Goal: Task Accomplishment & Management: Use online tool/utility

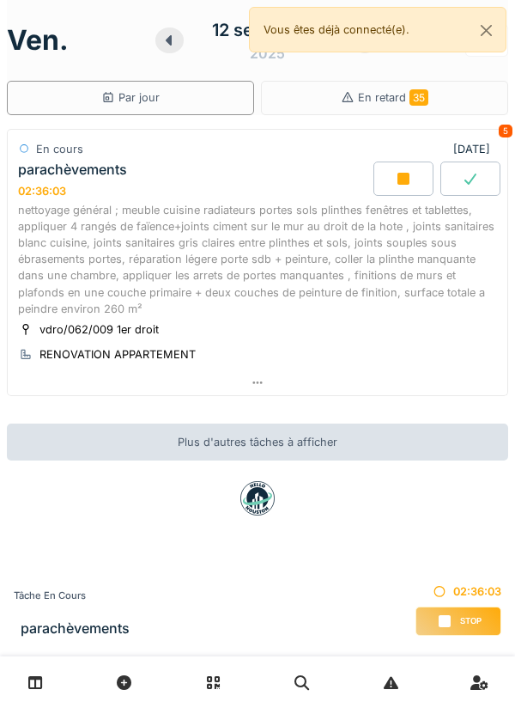
click at [393, 176] on div at bounding box center [404, 178] width 60 height 34
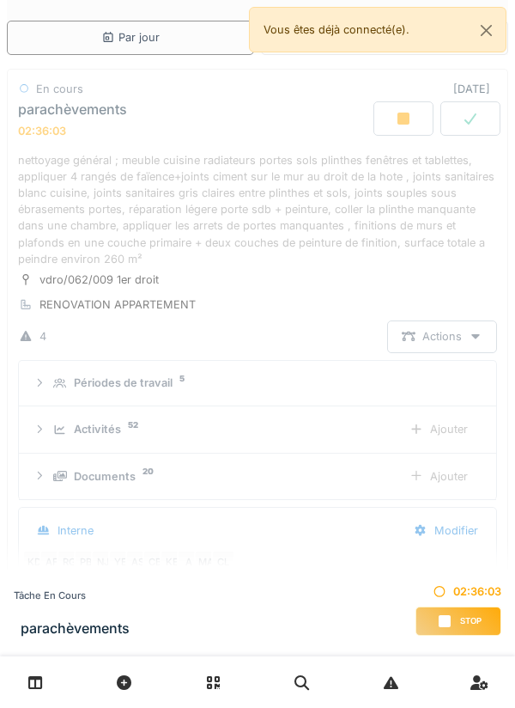
scroll to position [208, 0]
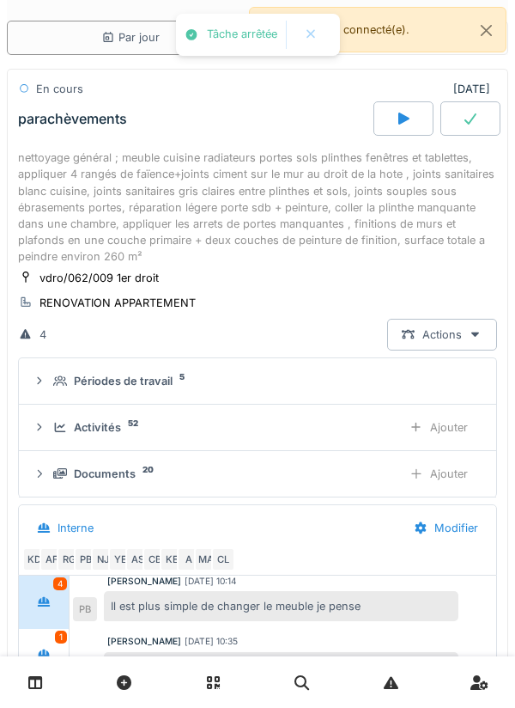
click at [43, 684] on link at bounding box center [36, 682] width 44 height 40
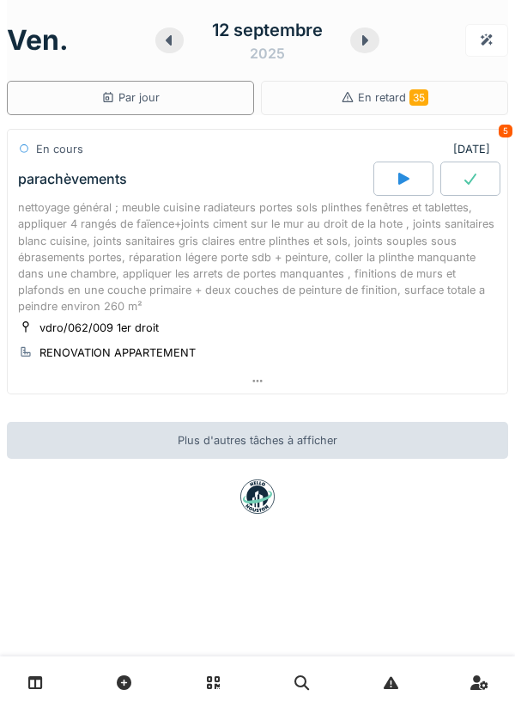
click at [41, 678] on icon at bounding box center [35, 682] width 15 height 15
click at [400, 176] on icon at bounding box center [403, 179] width 11 height 12
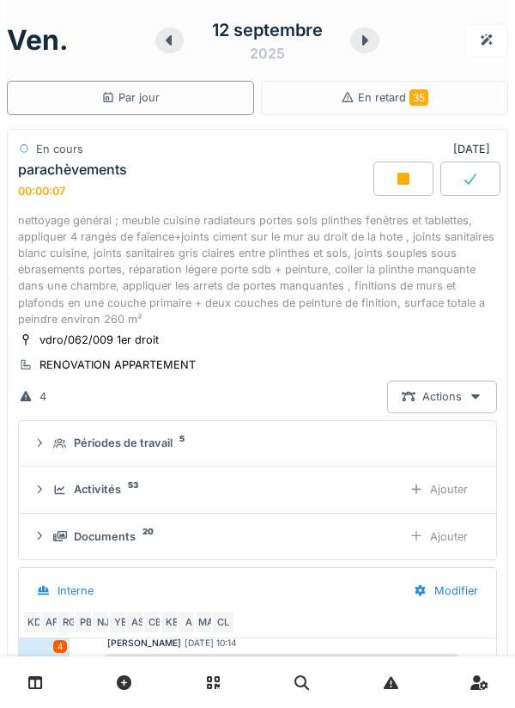
click at [357, 39] on icon at bounding box center [364, 40] width 17 height 14
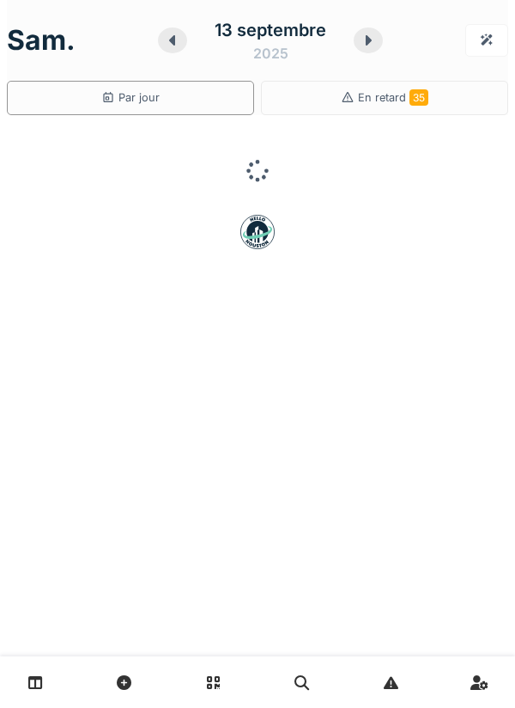
click at [362, 46] on icon at bounding box center [368, 40] width 17 height 14
click at [364, 42] on icon at bounding box center [365, 40] width 6 height 10
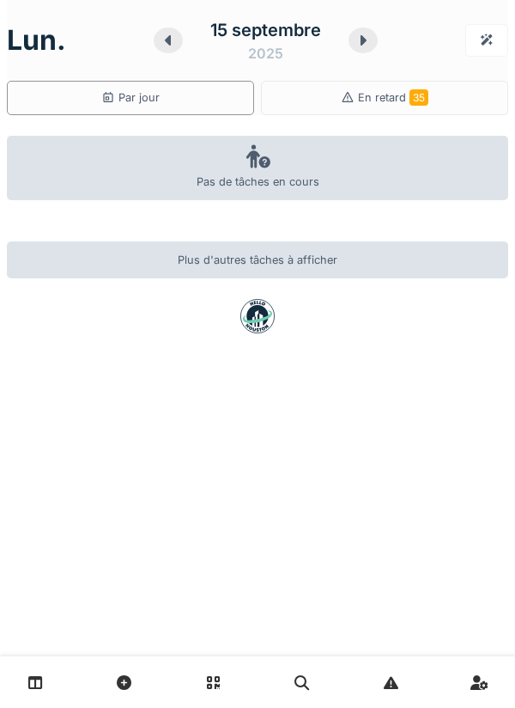
click at [363, 44] on icon at bounding box center [364, 40] width 6 height 10
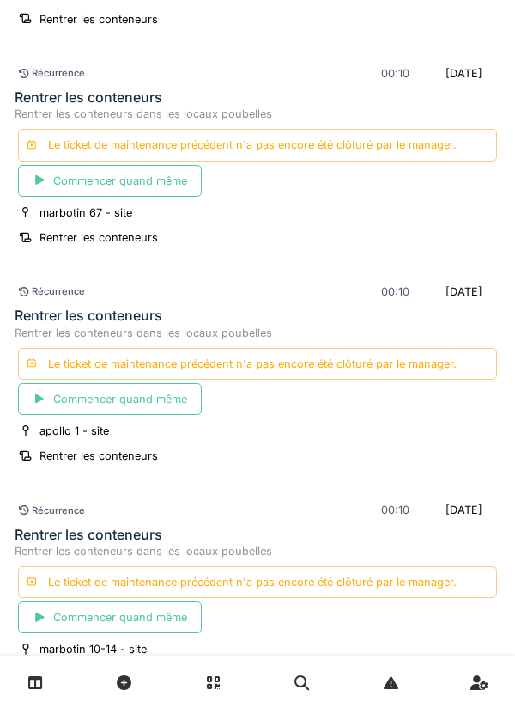
scroll to position [2237, 0]
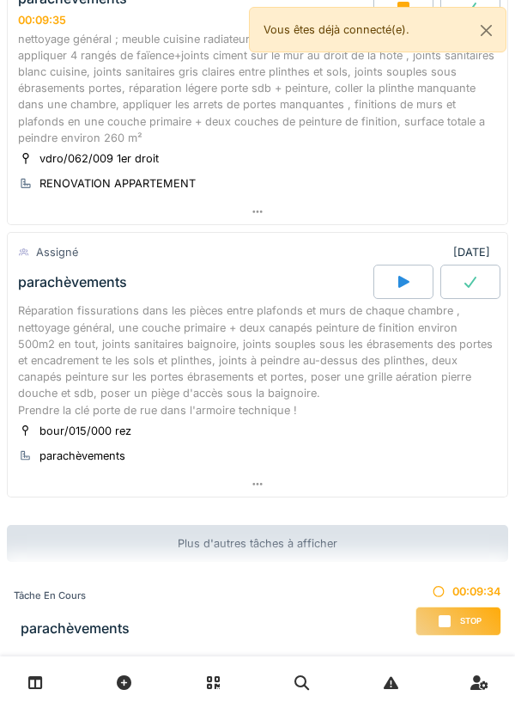
scroll to position [173, 0]
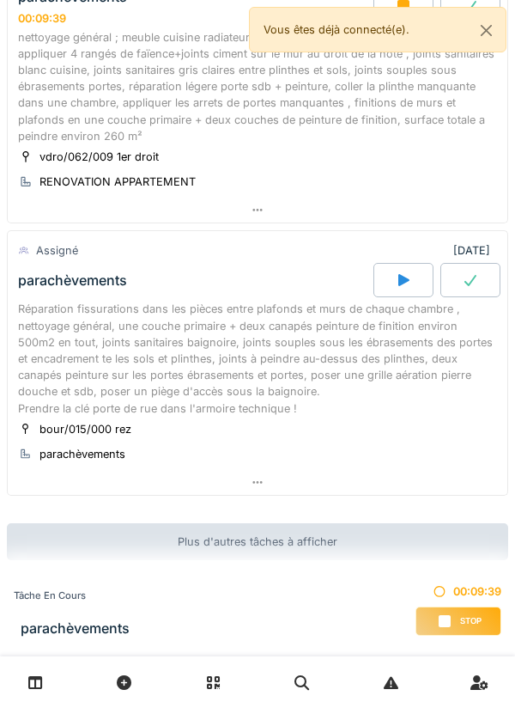
click at [407, 288] on div at bounding box center [404, 280] width 60 height 34
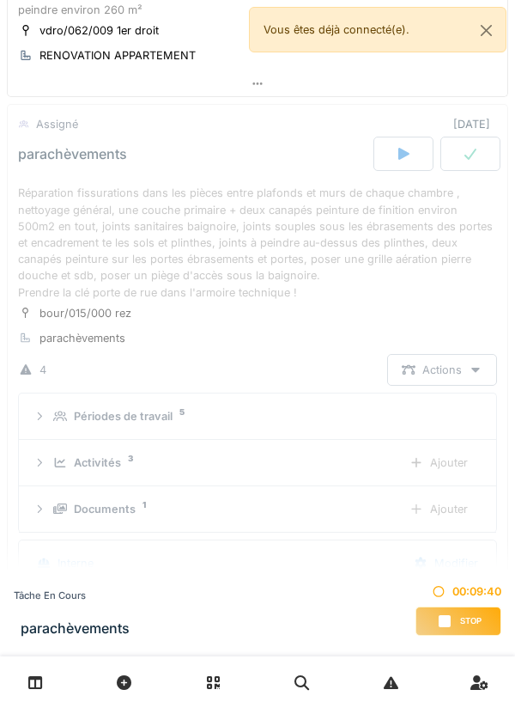
scroll to position [334, 0]
